Goal: Task Accomplishment & Management: Manage account settings

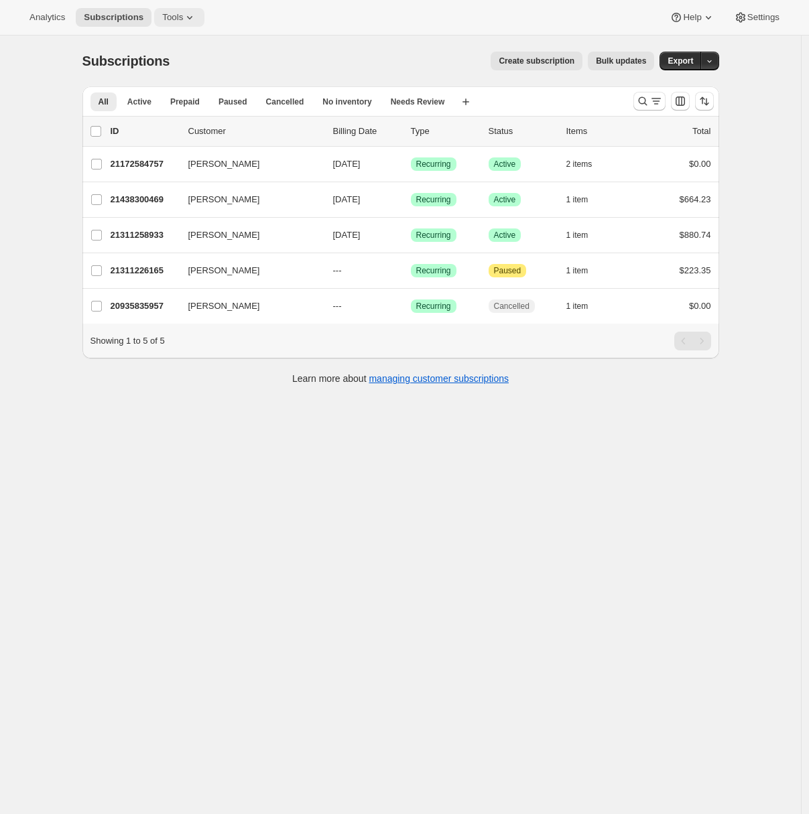
click at [192, 23] on icon at bounding box center [189, 17] width 13 height 13
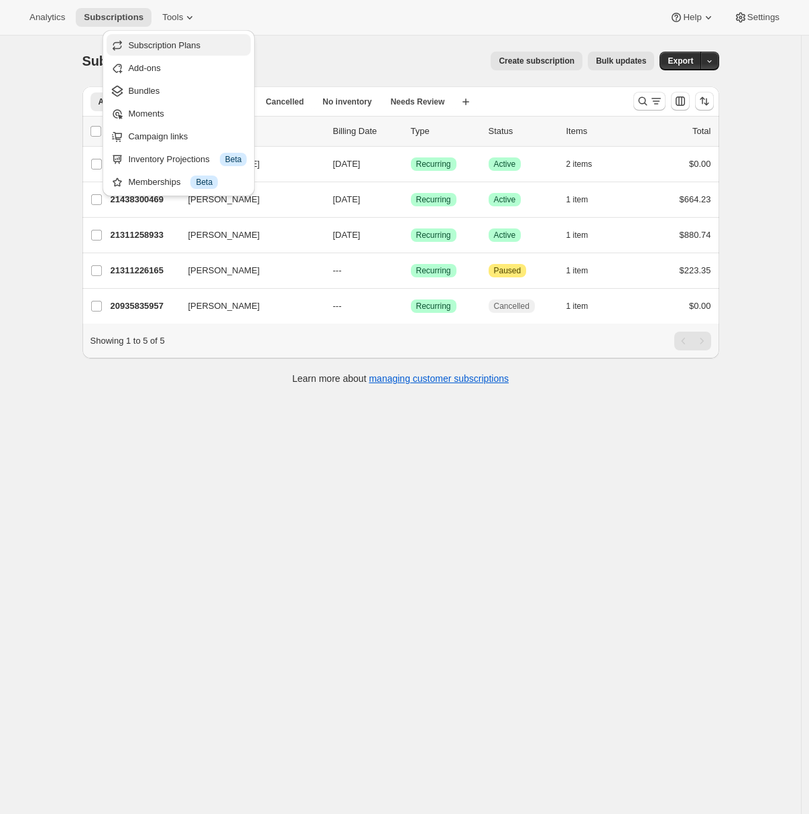
click at [169, 49] on span "Subscription Plans" at bounding box center [164, 45] width 72 height 10
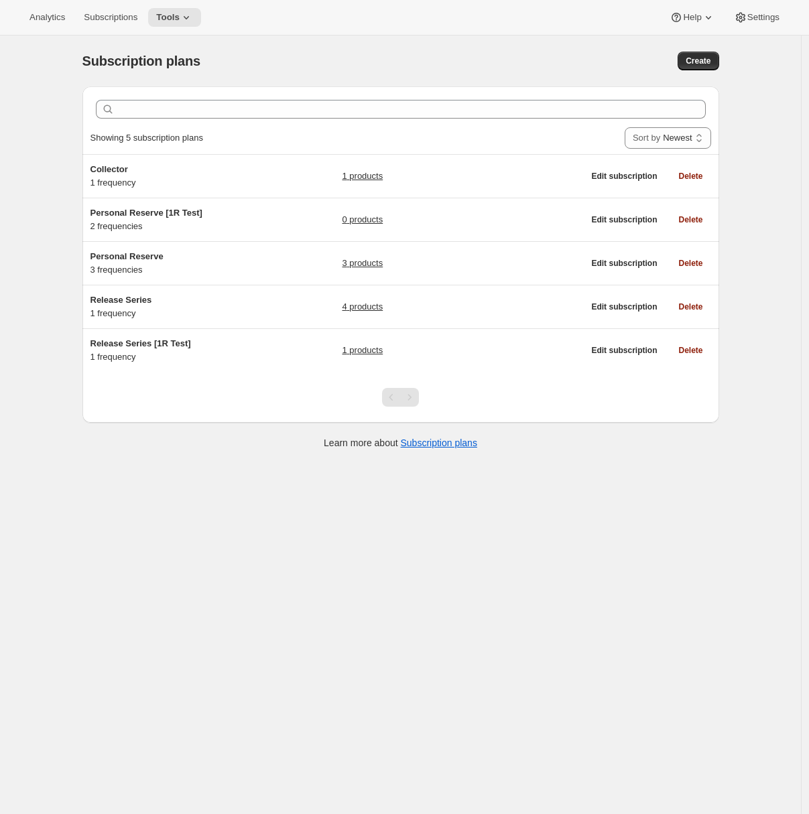
click at [50, 339] on div "Subscription plans. This page is ready Subscription plans Create Clear Showing …" at bounding box center [400, 443] width 801 height 814
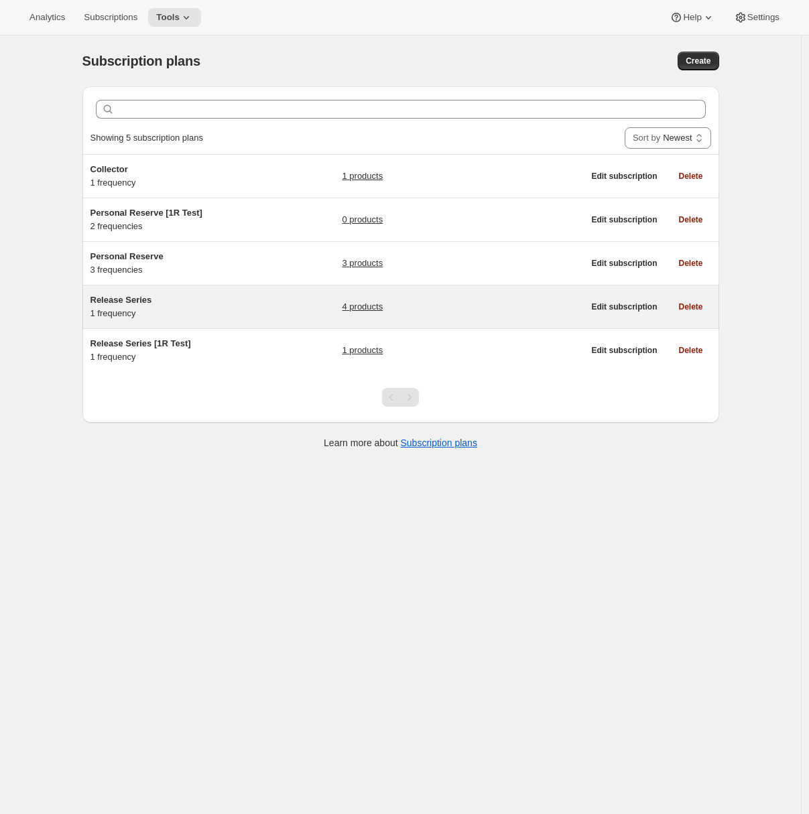
click at [214, 303] on h5 "Release Series" at bounding box center [174, 300] width 168 height 13
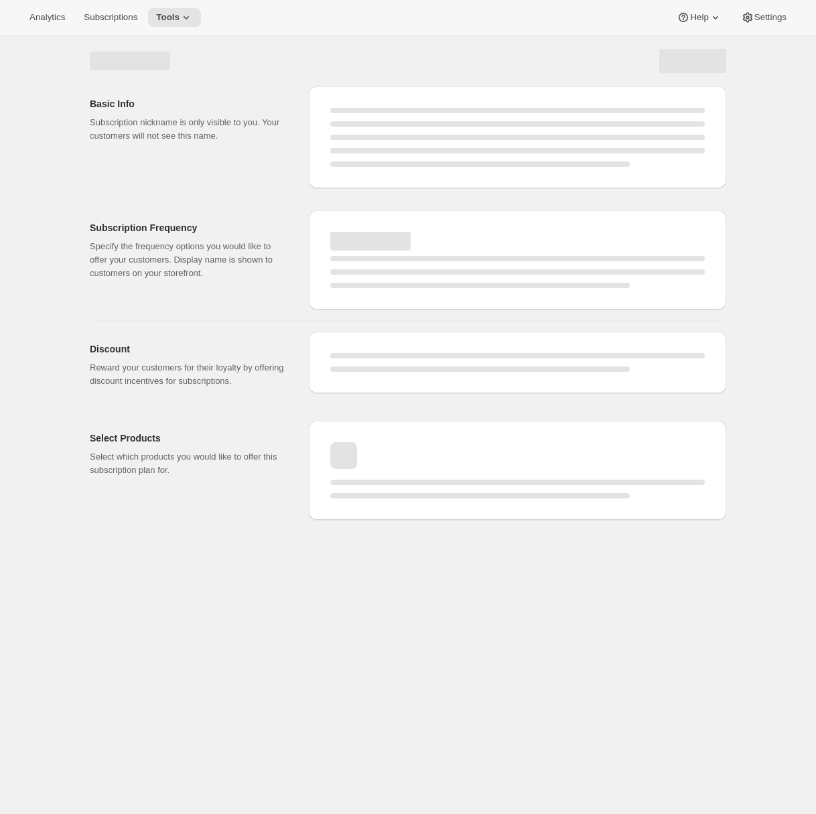
select select "WEEK"
select select "MONTH"
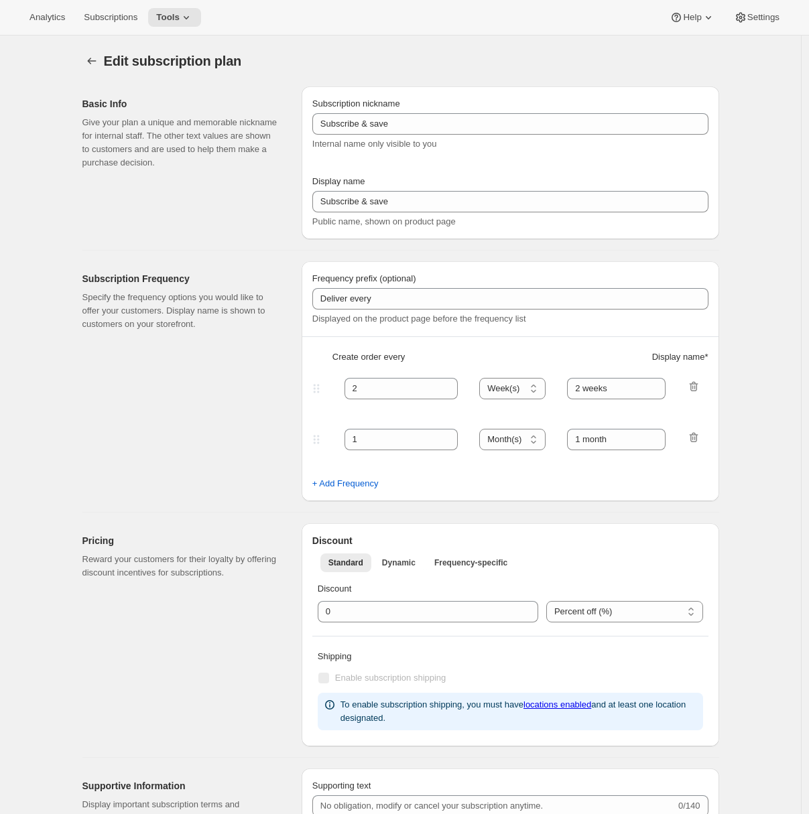
type input "Release Series"
type input "Delivers quarterly"
type input "4"
select select "MONTH"
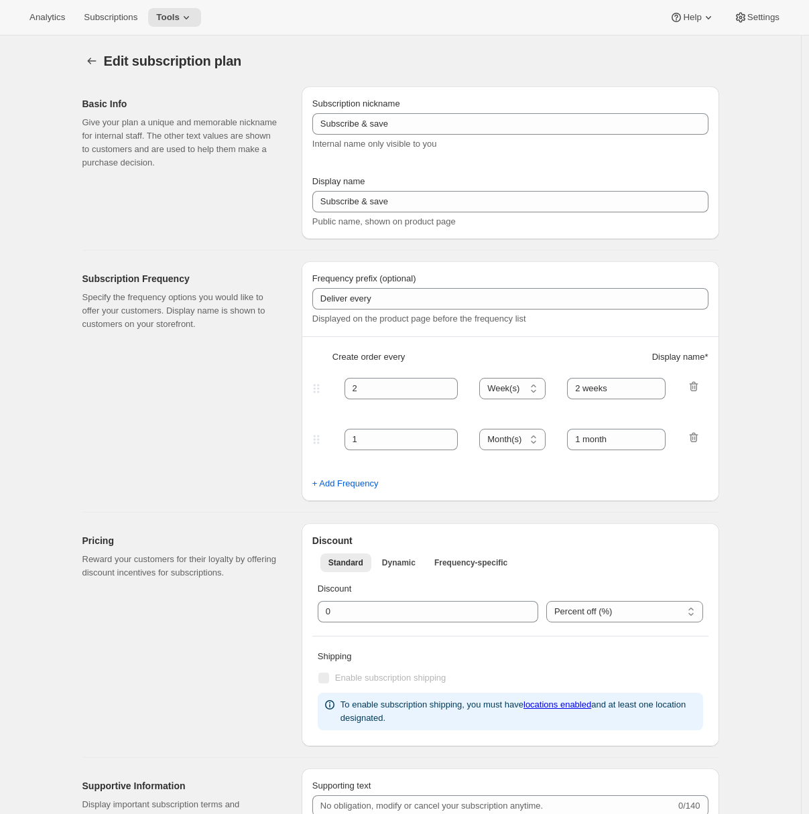
type input "(Jan, Jun, Oct)"
type input "Choose how many bottles you want of the Napa Valley Release​, Alexander Valley …"
checkbox input "true"
select select "YEARDAY"
select select "6"
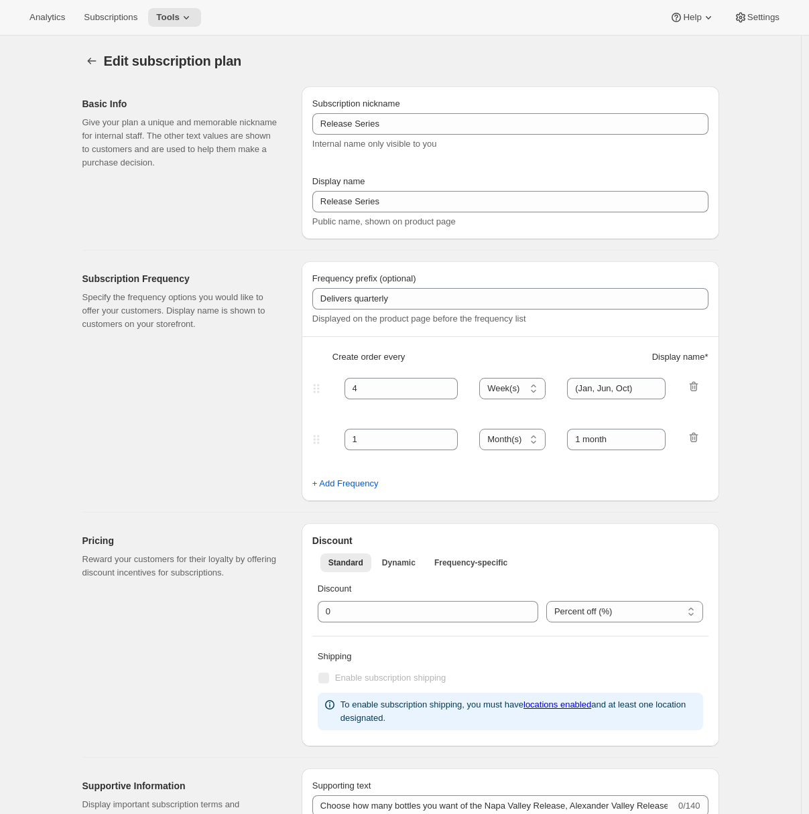
select select "10"
